Goal: Communication & Community: Participate in discussion

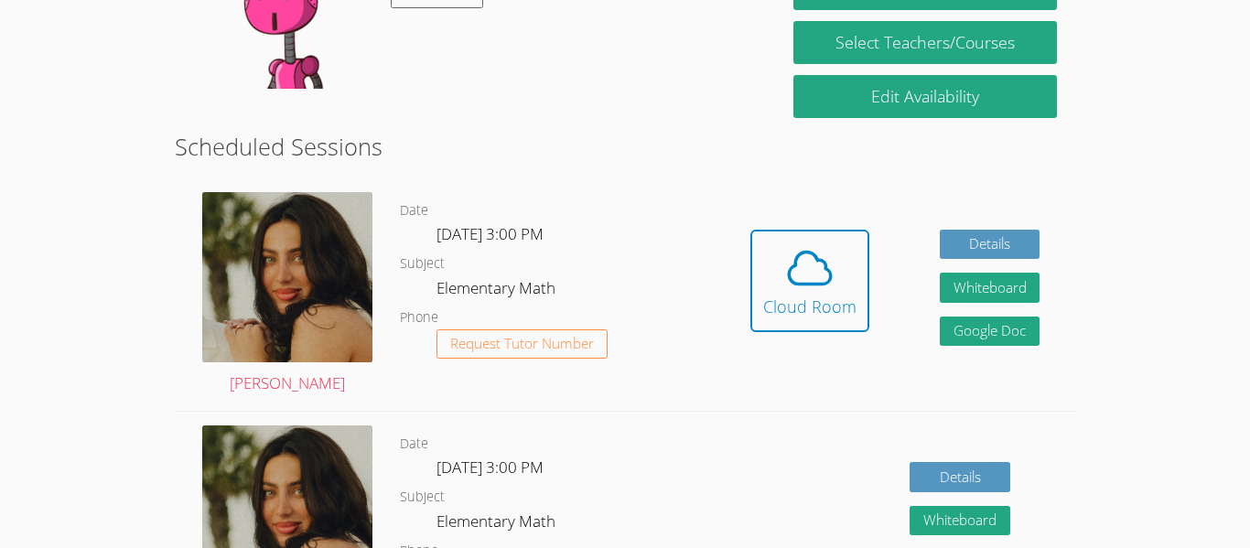
scroll to position [399, 0]
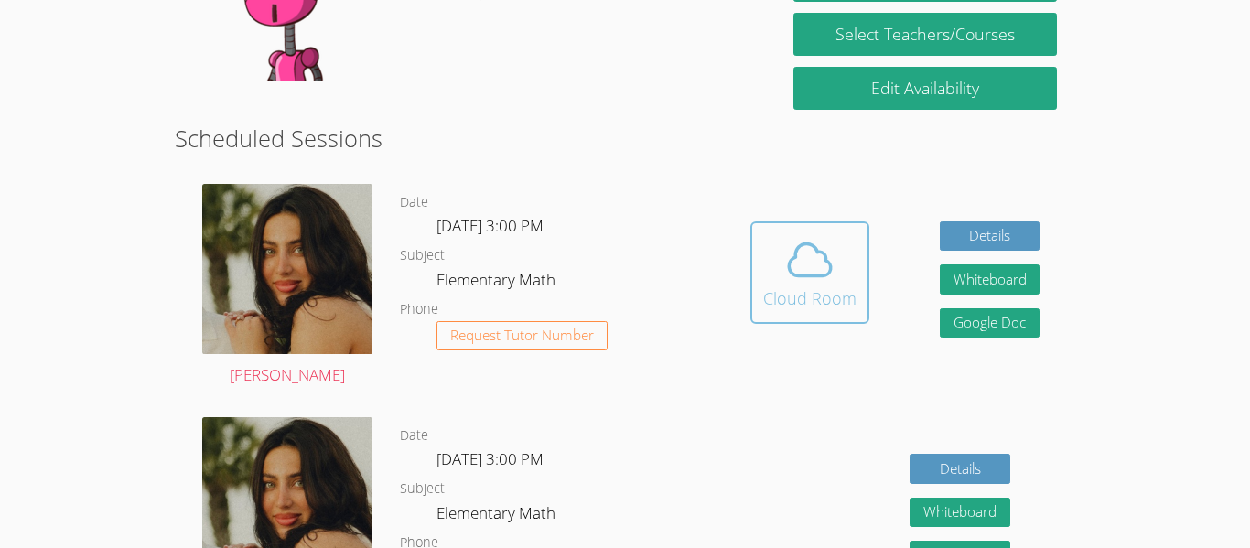
click at [827, 292] on div "Cloud Room" at bounding box center [809, 299] width 93 height 26
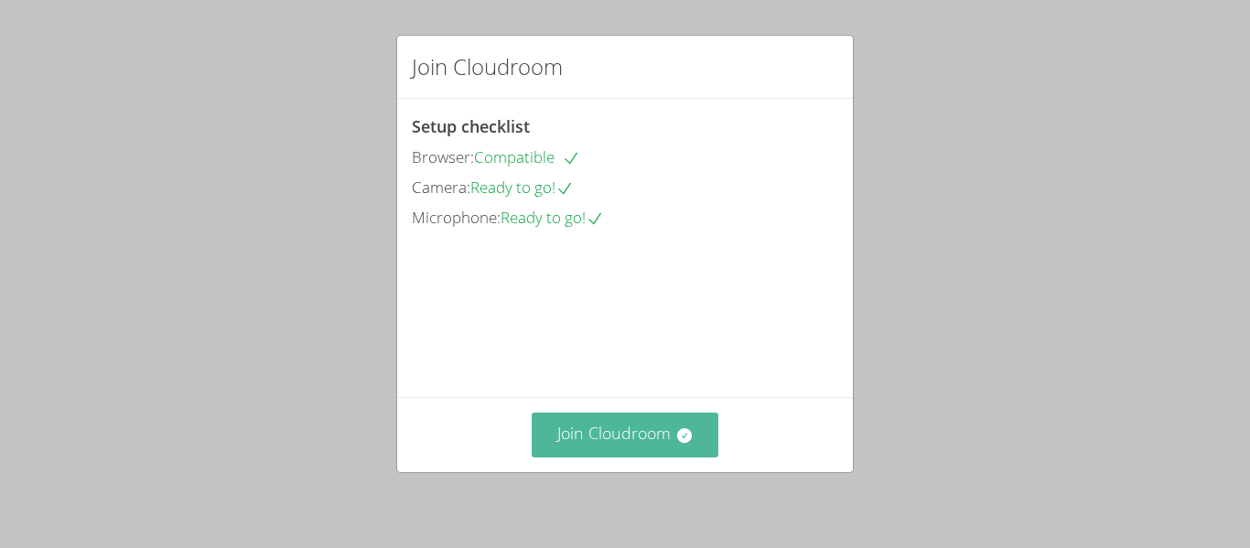
click at [633, 426] on button "Join Cloudroom" at bounding box center [626, 435] width 188 height 45
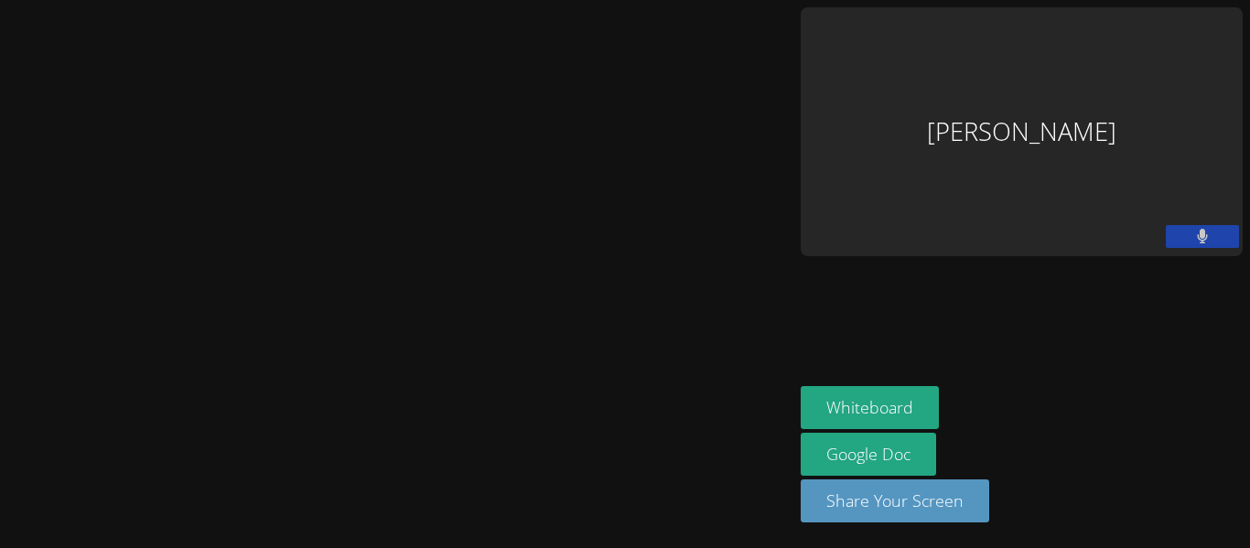
click at [0, 0] on video at bounding box center [0, 0] width 0 height 0
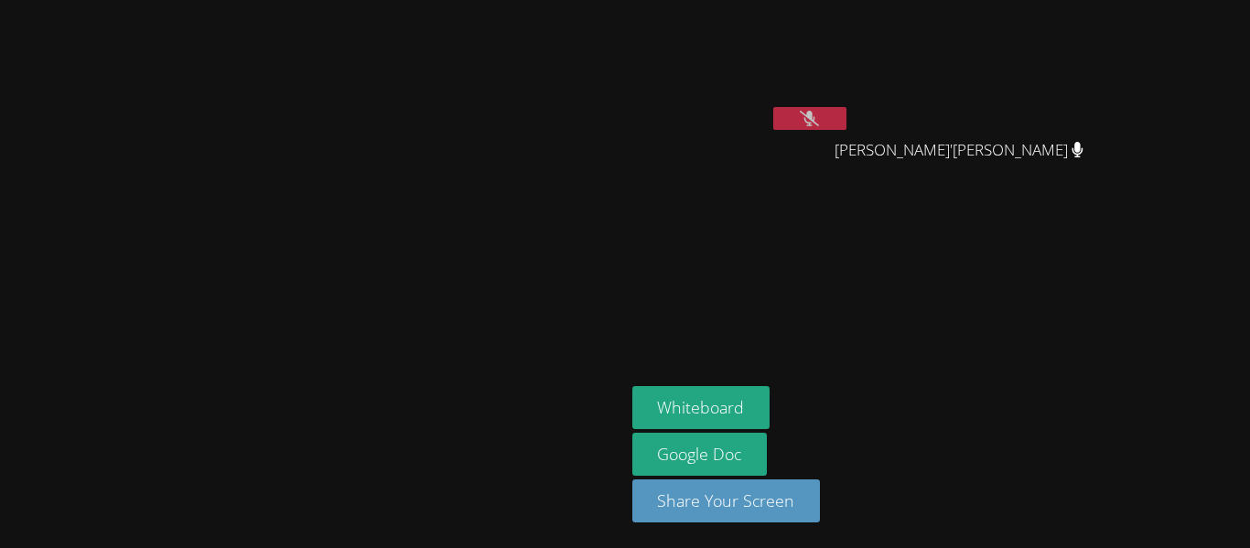
click at [847, 121] on button at bounding box center [809, 118] width 73 height 23
click at [819, 114] on icon at bounding box center [809, 119] width 19 height 16
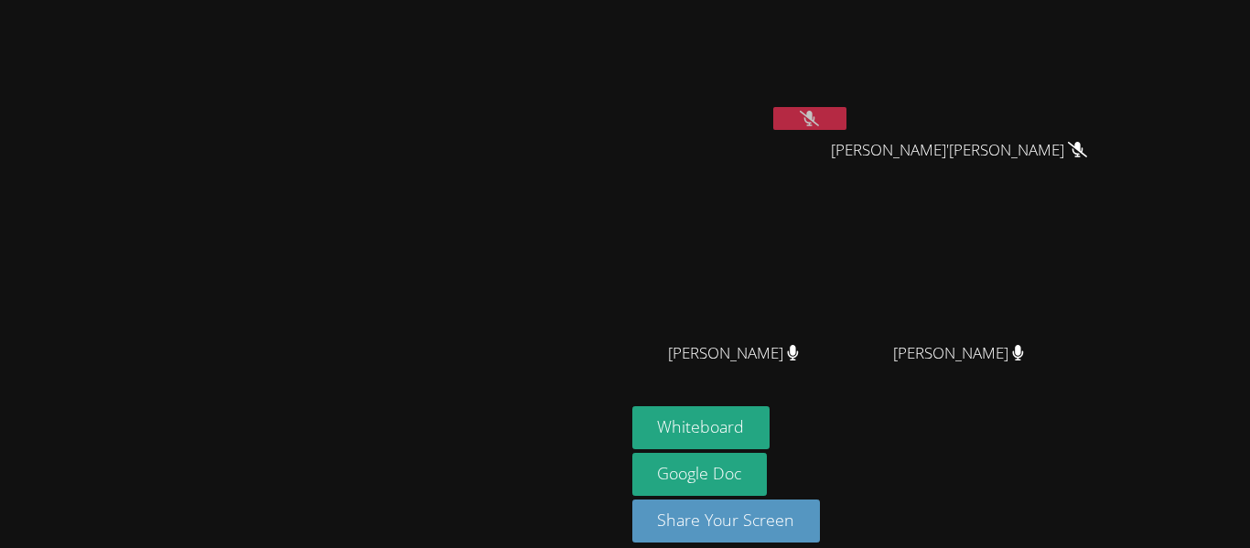
click at [819, 125] on icon at bounding box center [809, 119] width 19 height 16
click at [819, 113] on icon at bounding box center [809, 119] width 19 height 16
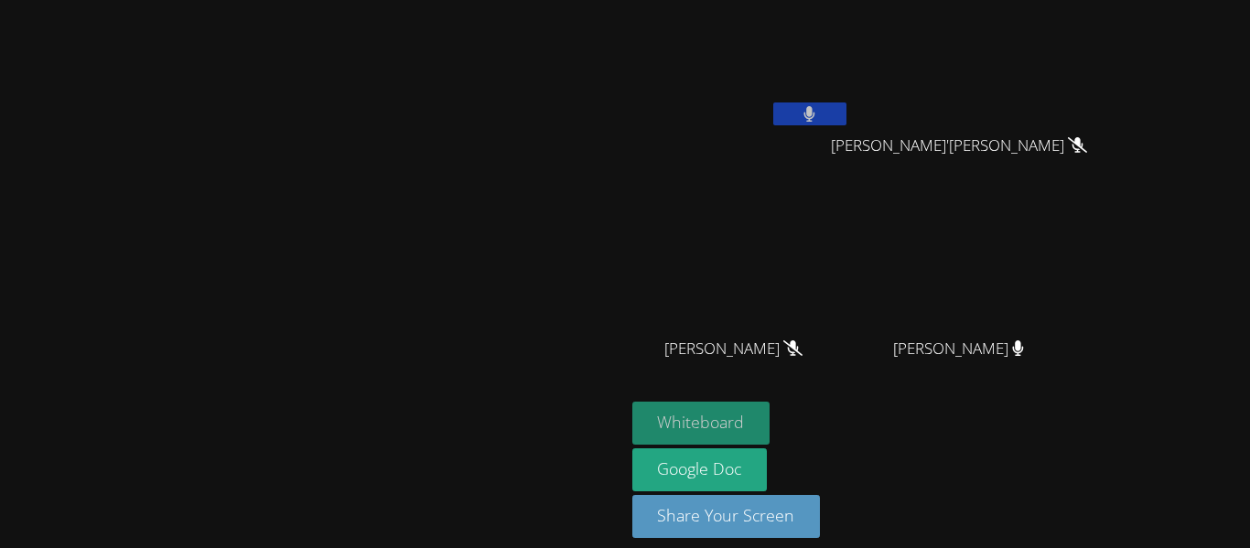
click at [771, 422] on button "Whiteboard" at bounding box center [701, 423] width 138 height 43
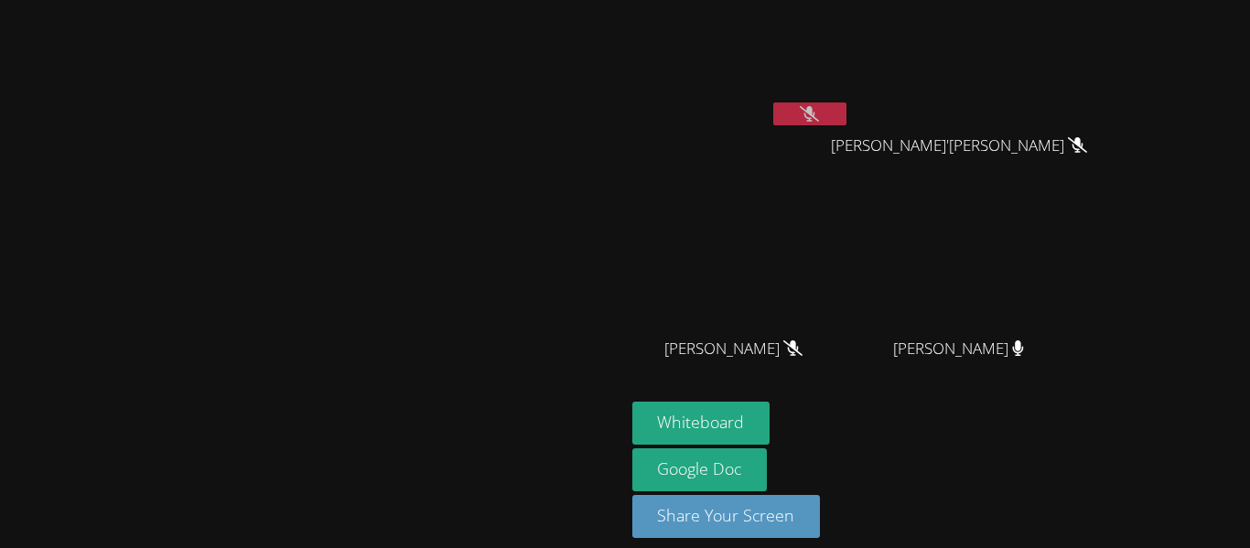
click at [819, 112] on icon at bounding box center [809, 114] width 19 height 16
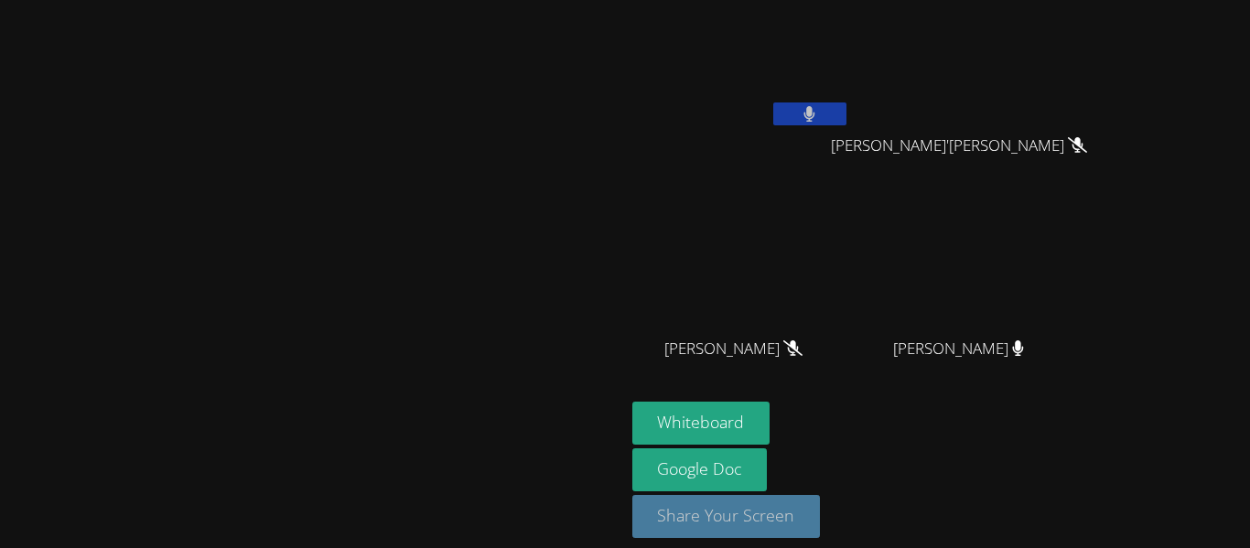
click at [821, 523] on button "Share Your Screen" at bounding box center [726, 516] width 189 height 43
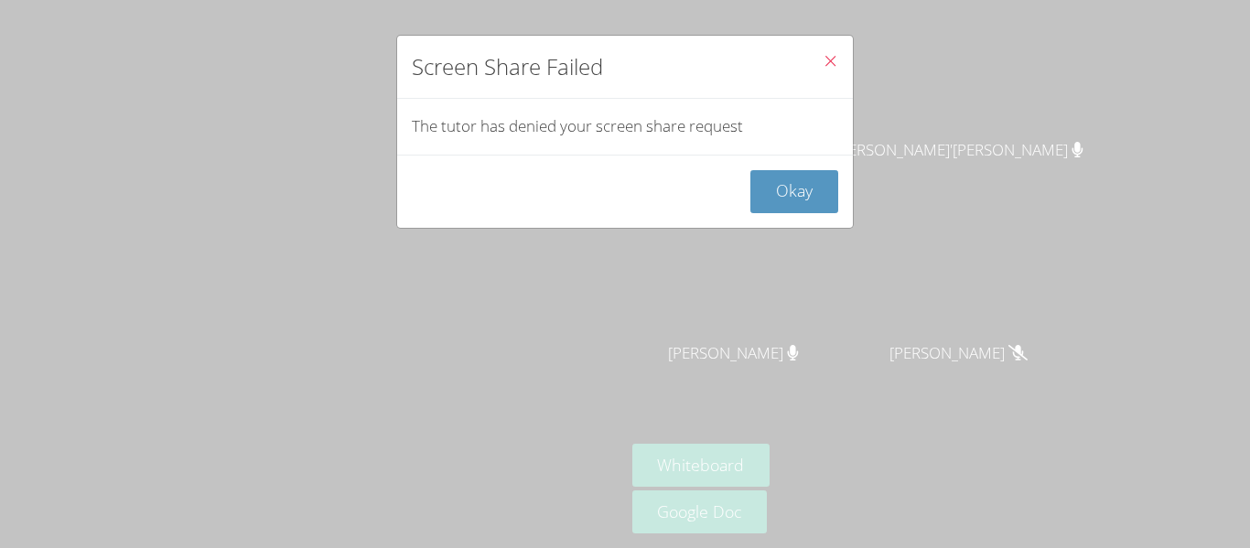
click at [832, 57] on icon "Close" at bounding box center [831, 61] width 16 height 16
click at [809, 194] on button "Okay" at bounding box center [794, 191] width 88 height 43
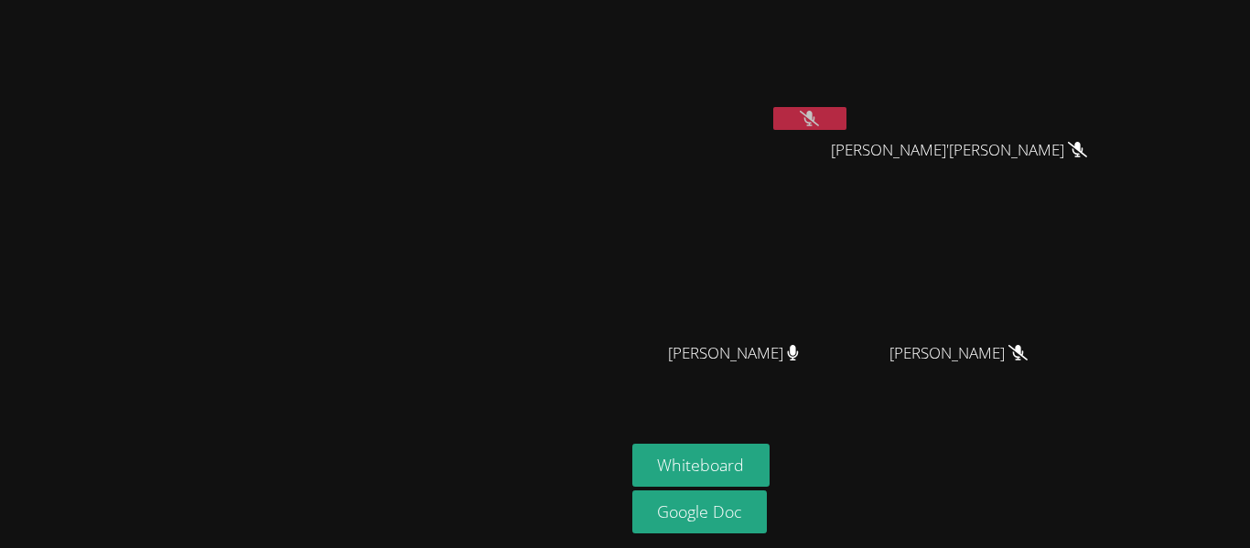
click at [847, 107] on button at bounding box center [809, 118] width 73 height 23
click at [819, 112] on icon at bounding box center [809, 119] width 19 height 16
click at [847, 112] on button at bounding box center [809, 118] width 73 height 23
click at [819, 119] on icon at bounding box center [809, 119] width 19 height 16
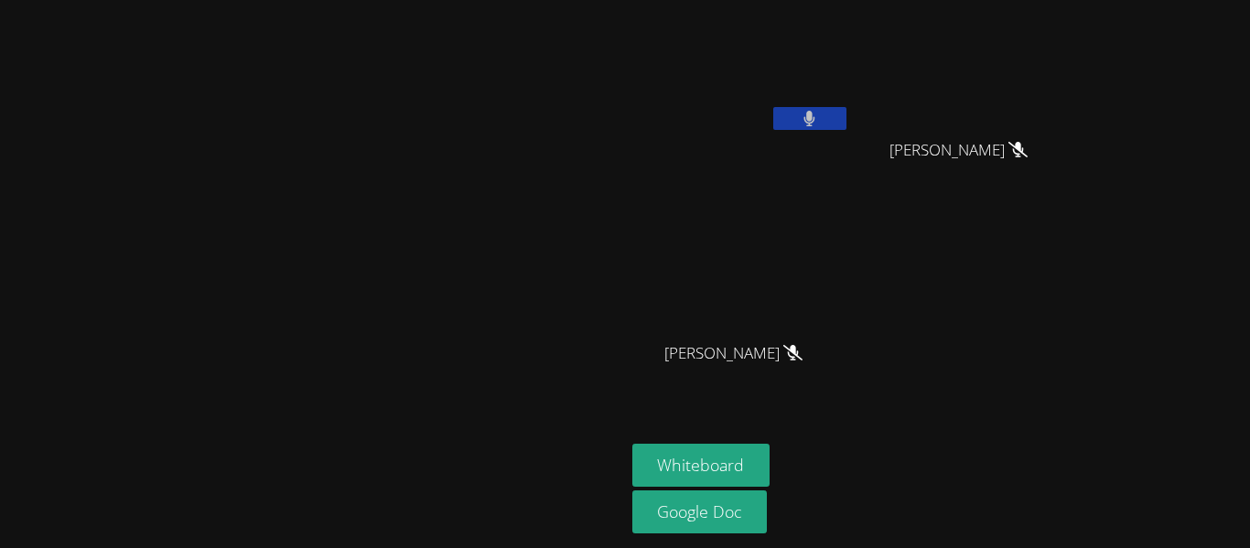
click at [847, 119] on button at bounding box center [809, 118] width 73 height 23
click at [819, 119] on icon at bounding box center [809, 119] width 19 height 16
click at [847, 119] on button at bounding box center [809, 118] width 73 height 23
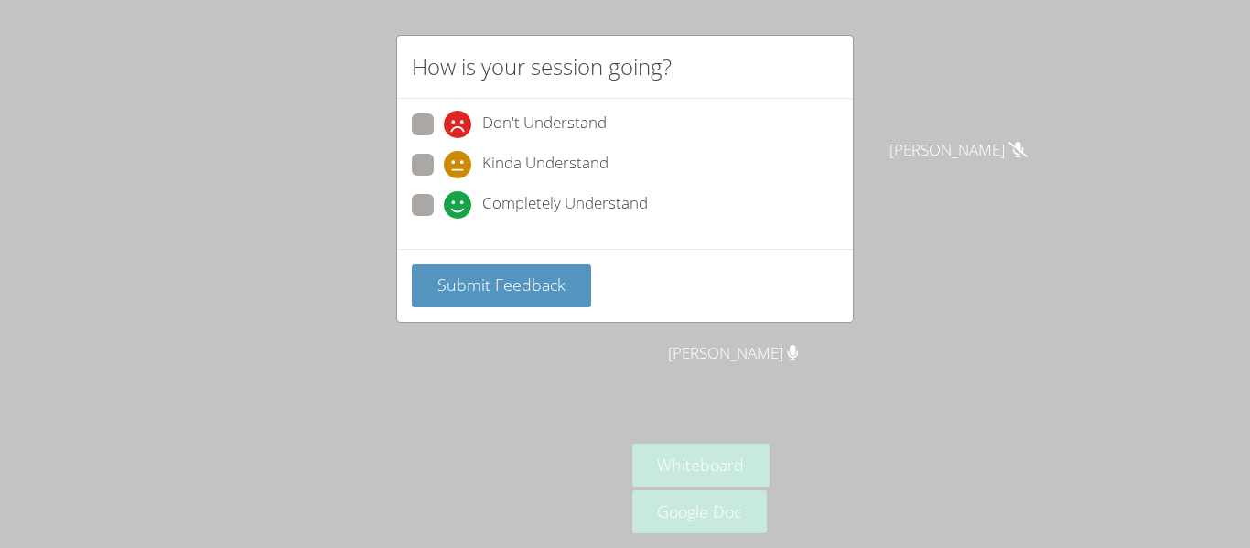
click at [444, 219] on span at bounding box center [444, 219] width 0 height 0
click at [444, 201] on input "Completely Understand" at bounding box center [452, 202] width 16 height 16
radio input "true"
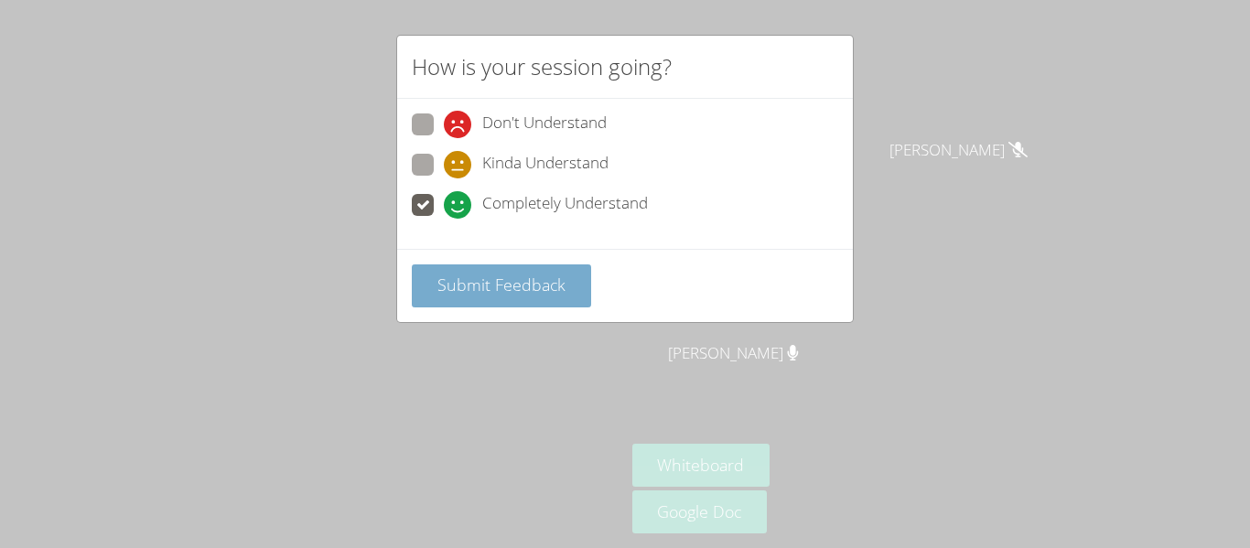
click at [470, 275] on span "Submit Feedback" at bounding box center [501, 285] width 128 height 22
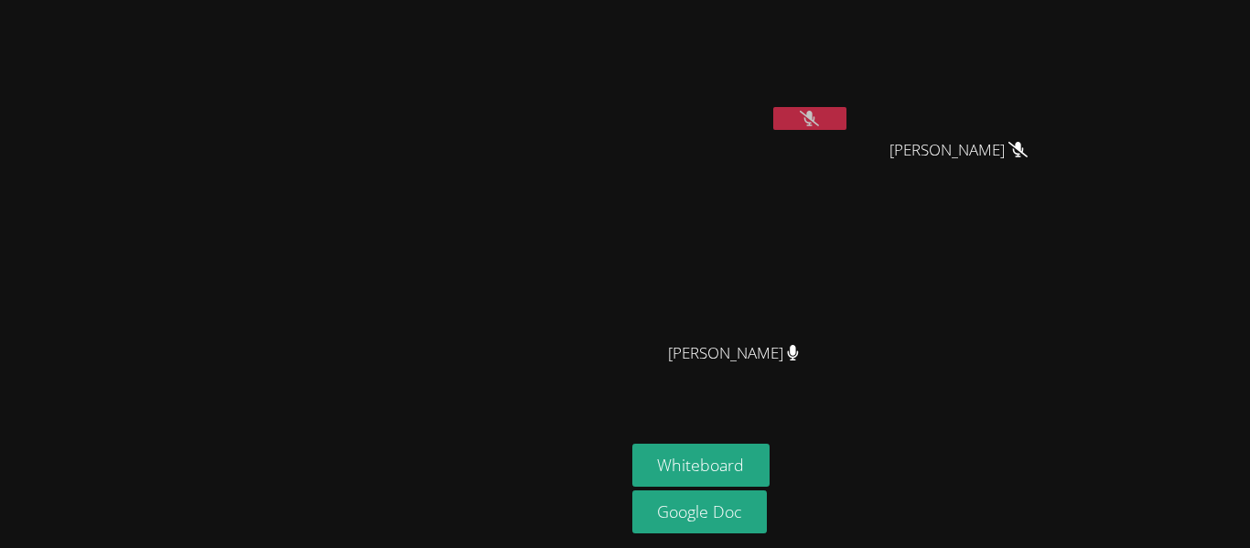
click at [847, 113] on button at bounding box center [809, 118] width 73 height 23
